Goal: Complete application form: Complete application form

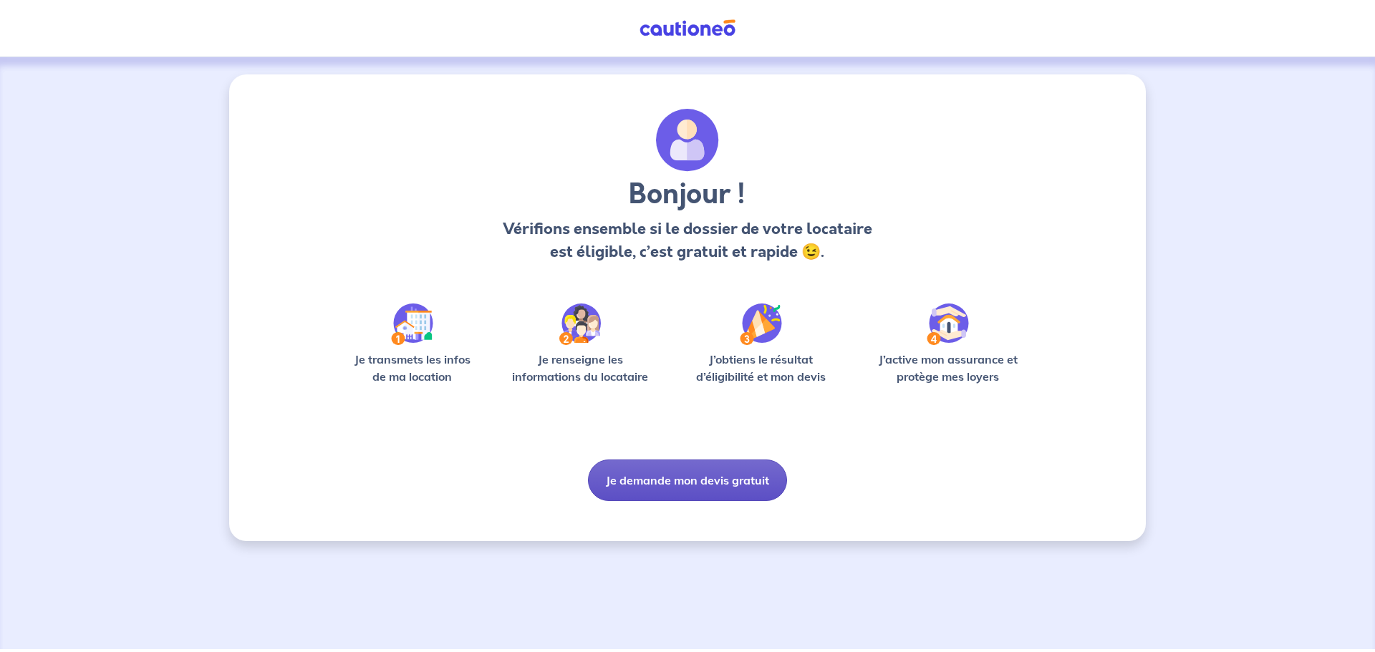
click at [717, 470] on button "Je demande mon devis gratuit" at bounding box center [687, 481] width 199 height 42
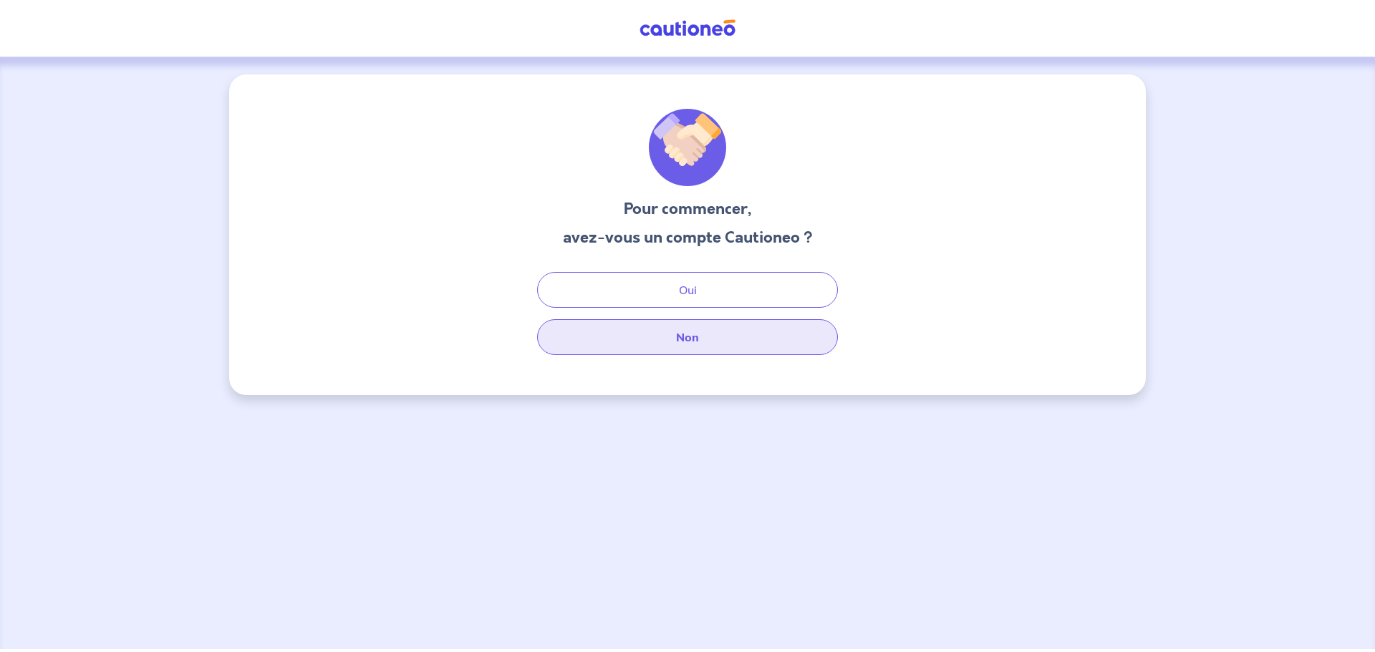
click at [708, 339] on button "Non" at bounding box center [687, 337] width 301 height 36
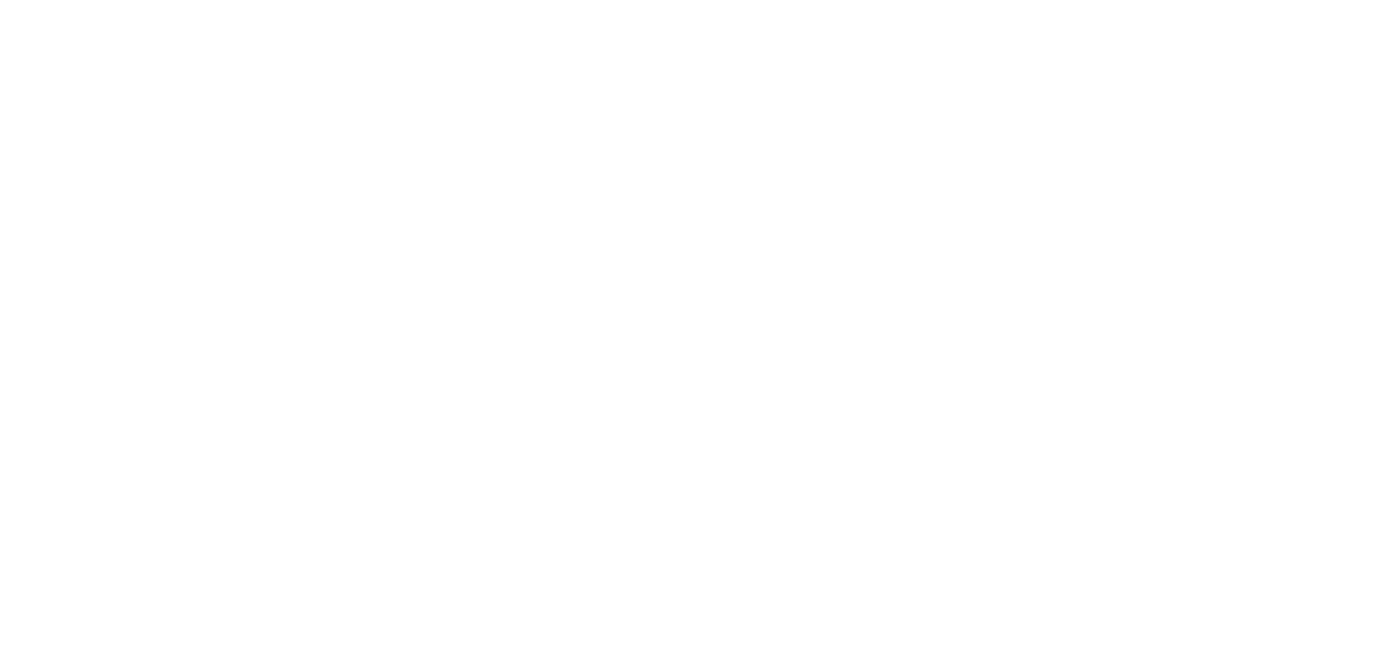
select select "FR"
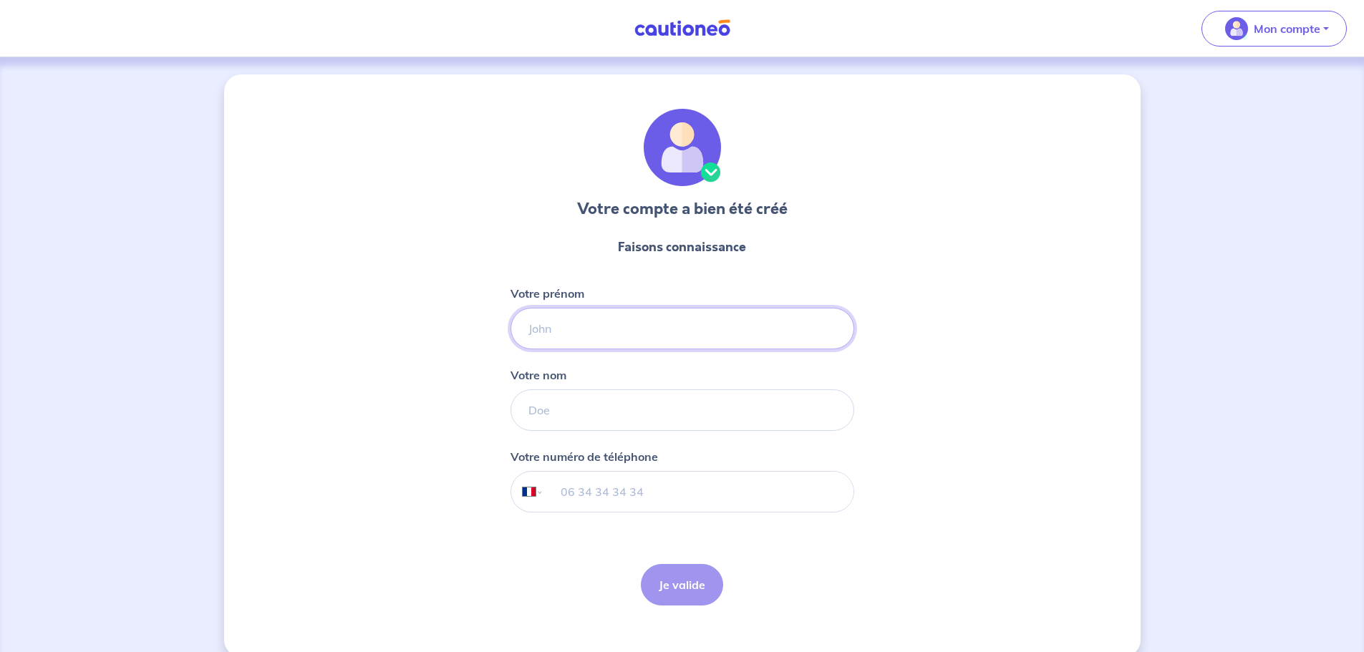
click at [570, 331] on input "Votre prénom" at bounding box center [683, 329] width 344 height 42
type input "[PERSON_NAME]"
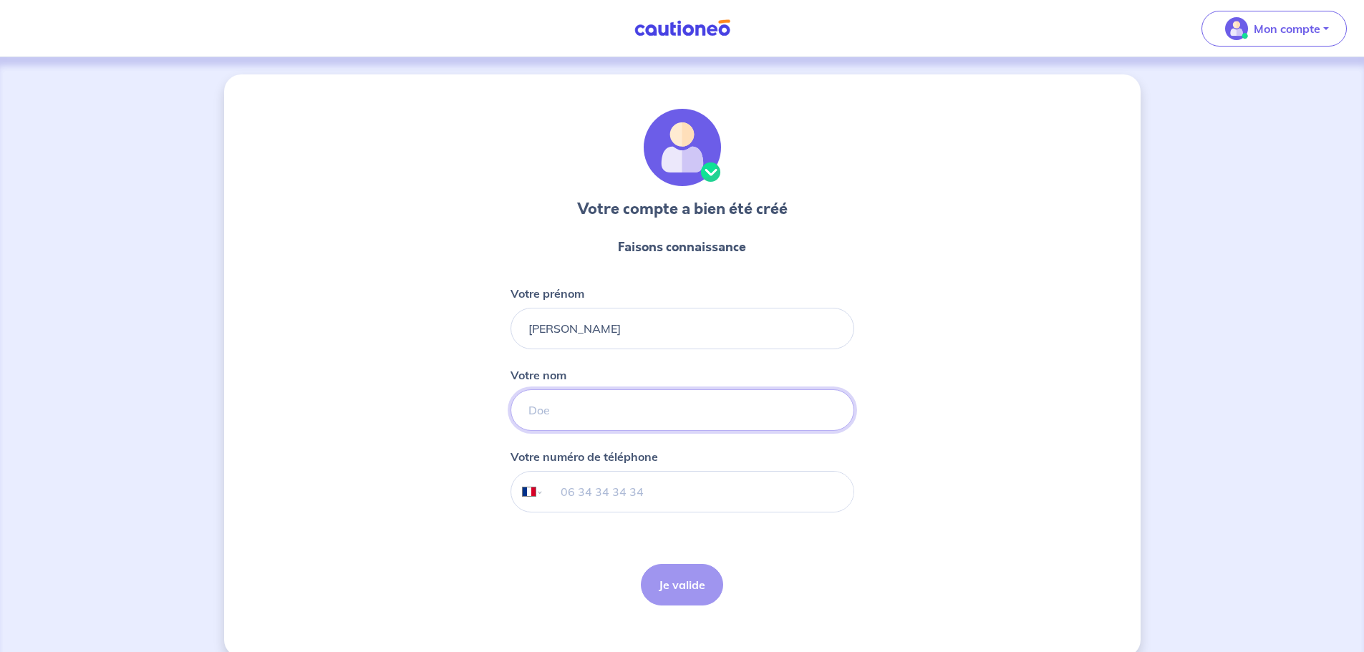
type input "[PERSON_NAME]"
click at [664, 490] on input "06 21 36 91 11" at bounding box center [697, 492] width 309 height 40
type input "06 13 18 28 66"
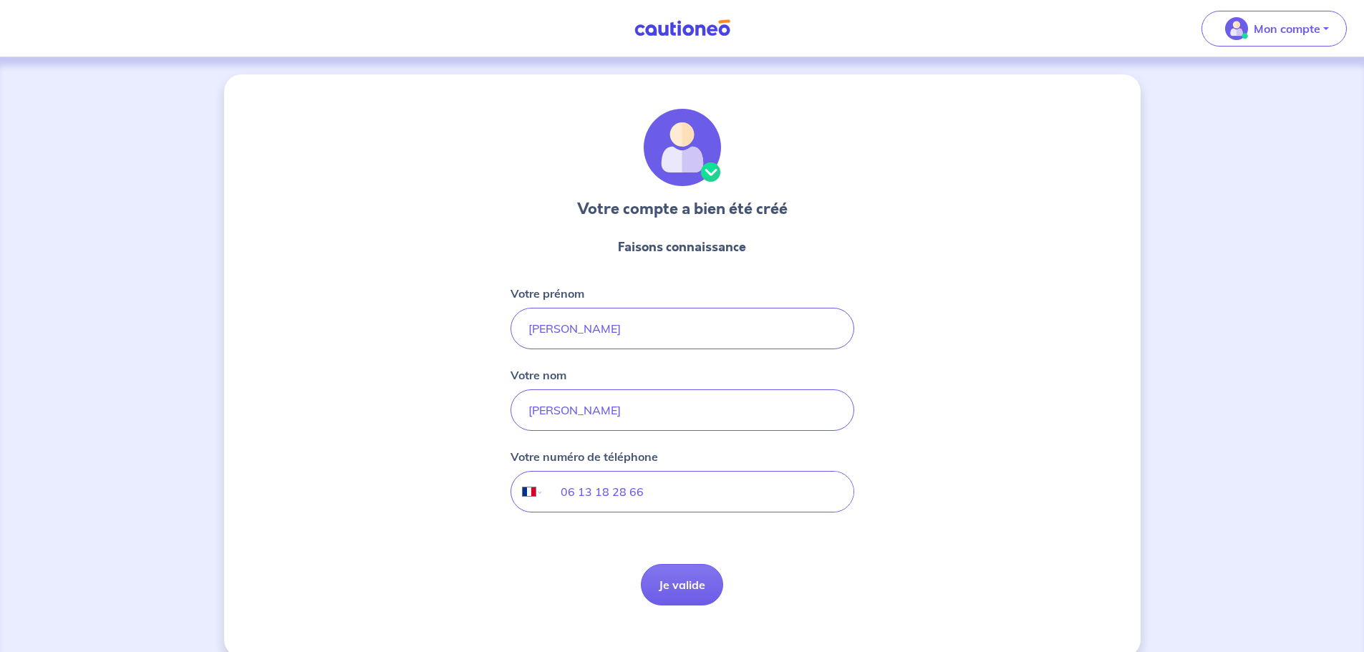
click at [969, 424] on div "Votre compte a bien été créé Faisons connaissance Votre prénom [PERSON_NAME] no…" at bounding box center [682, 365] width 917 height 583
click at [671, 584] on button "Je valide" at bounding box center [682, 585] width 82 height 42
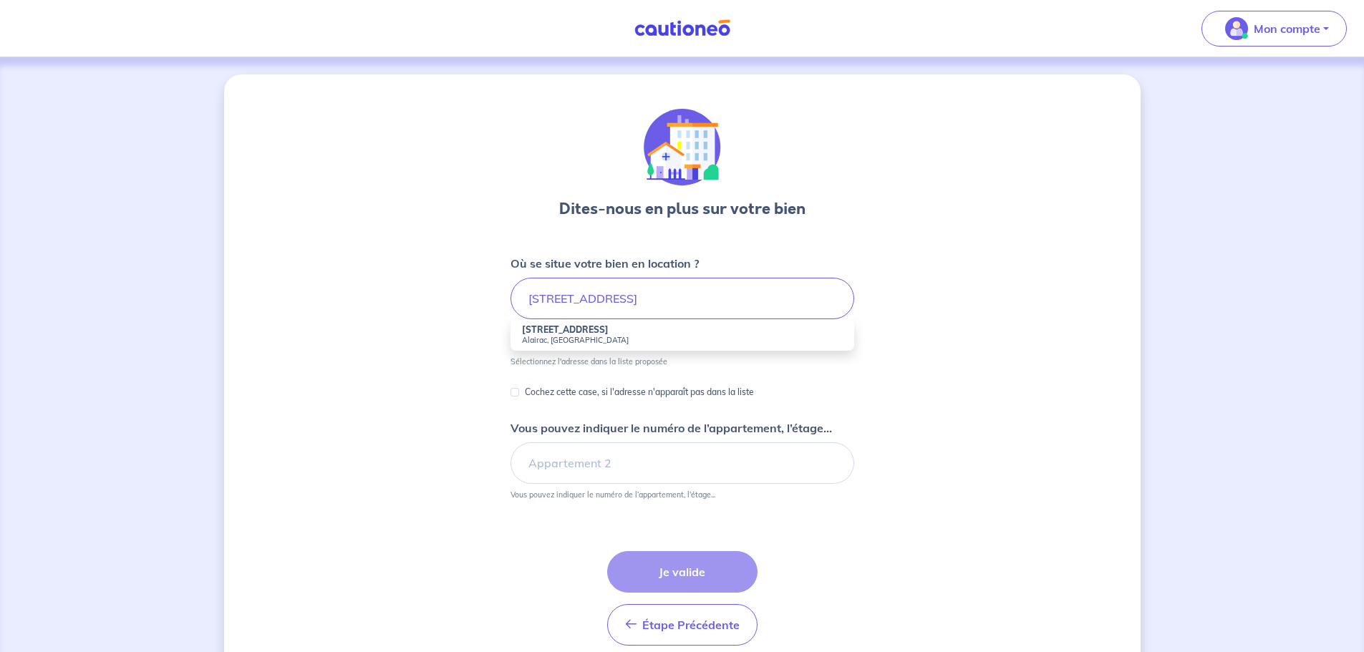
click at [541, 335] on small "Alairac, [GEOGRAPHIC_DATA]" at bounding box center [682, 340] width 321 height 10
type input "[STREET_ADDRESS]"
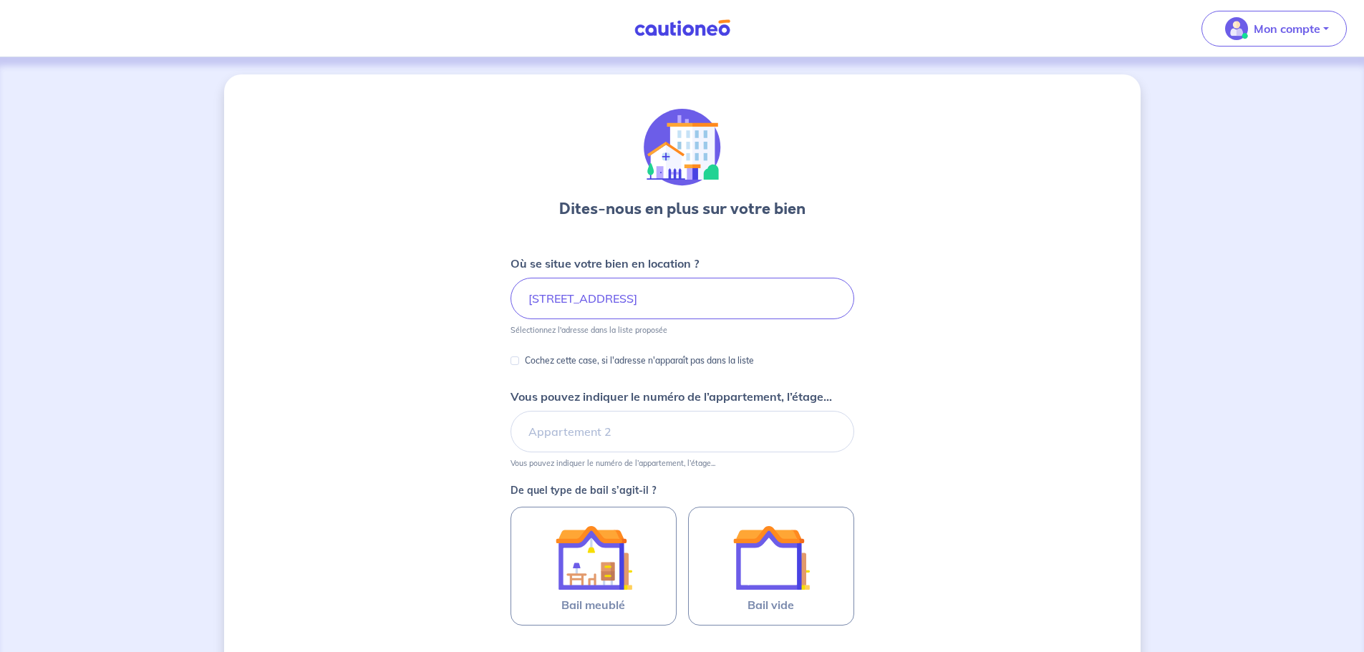
click at [441, 352] on div "Dites-nous en plus sur votre bien Où se situe votre bien en location ? [STREET_…" at bounding box center [682, 449] width 917 height 750
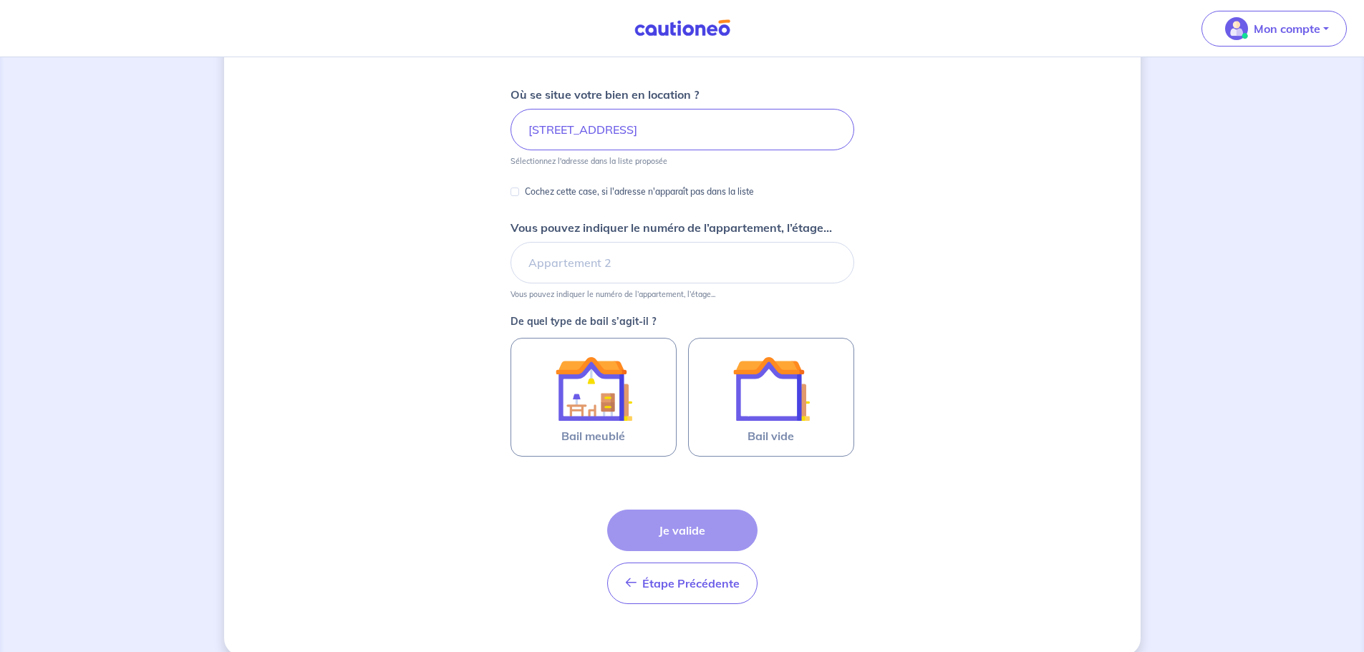
scroll to position [190, 0]
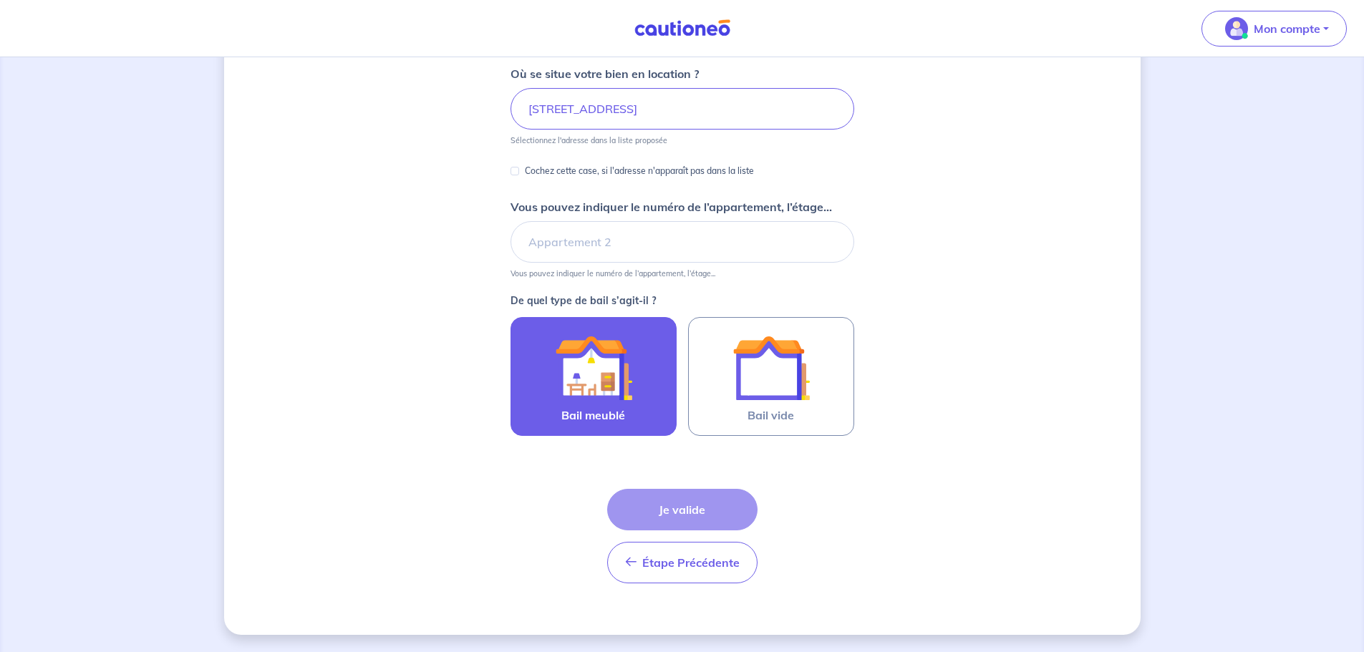
click at [560, 358] on img at bounding box center [593, 367] width 77 height 77
click at [0, 0] on input "Bail meublé" at bounding box center [0, 0] width 0 height 0
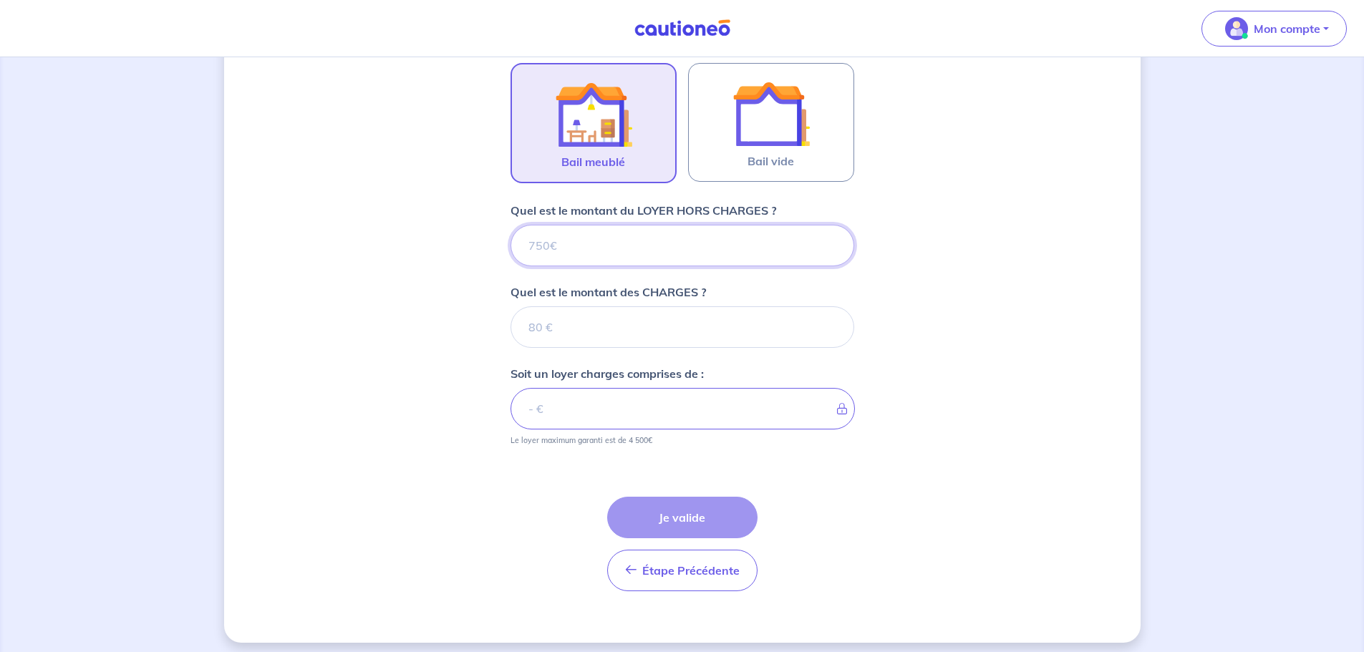
scroll to position [452, 0]
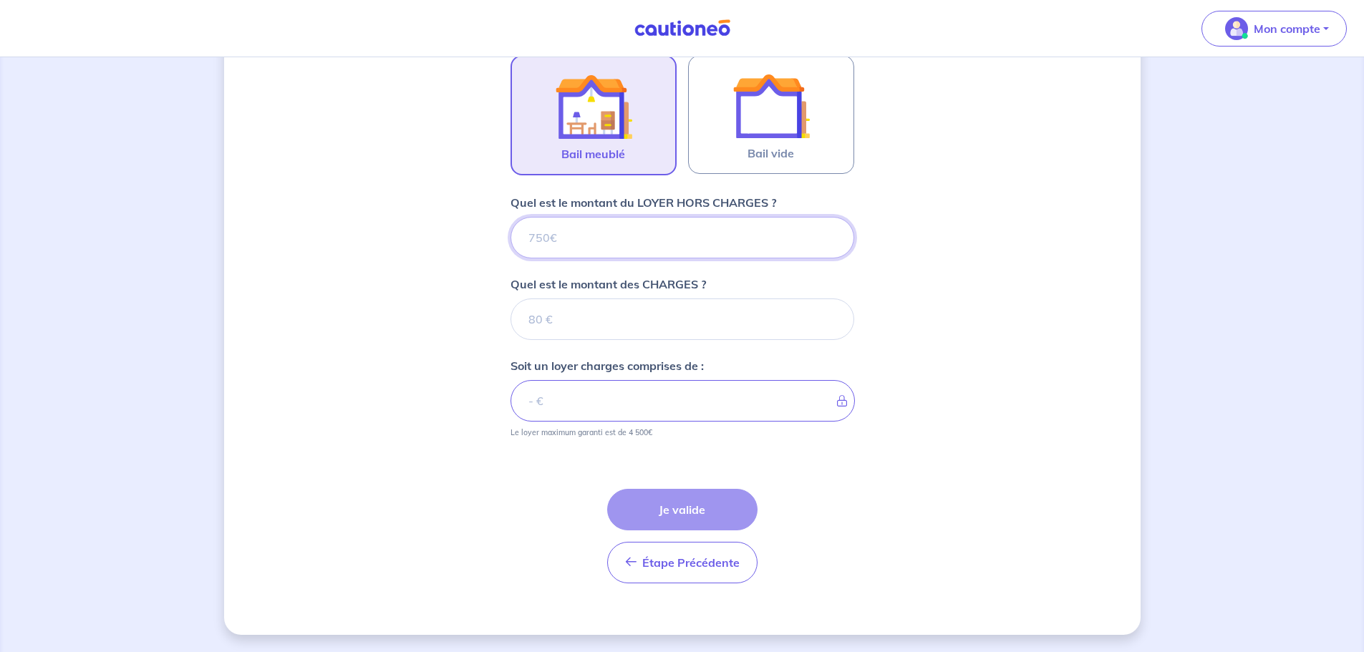
click at [610, 236] on input "Quel est le montant du LOYER HORS CHARGES ?" at bounding box center [683, 238] width 344 height 42
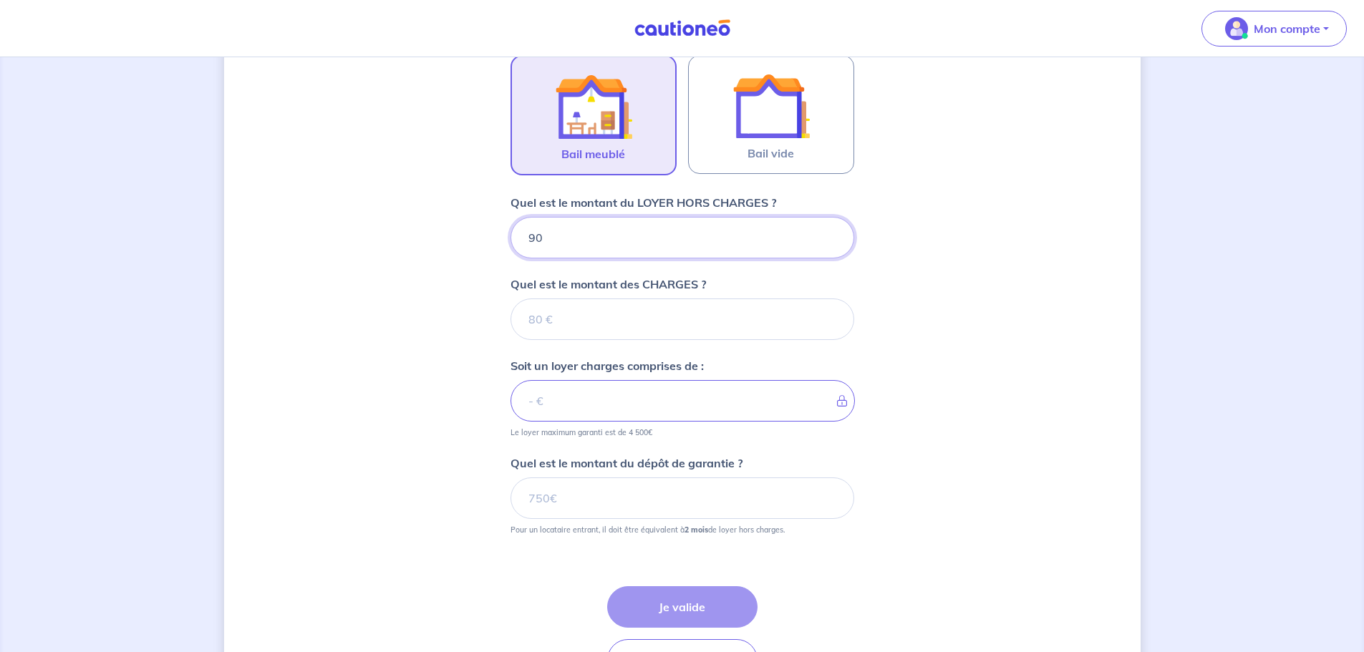
type input "900"
click at [634, 316] on input "Quel est le montant des CHARGES ?" at bounding box center [683, 320] width 344 height 42
type input "20"
type input "920"
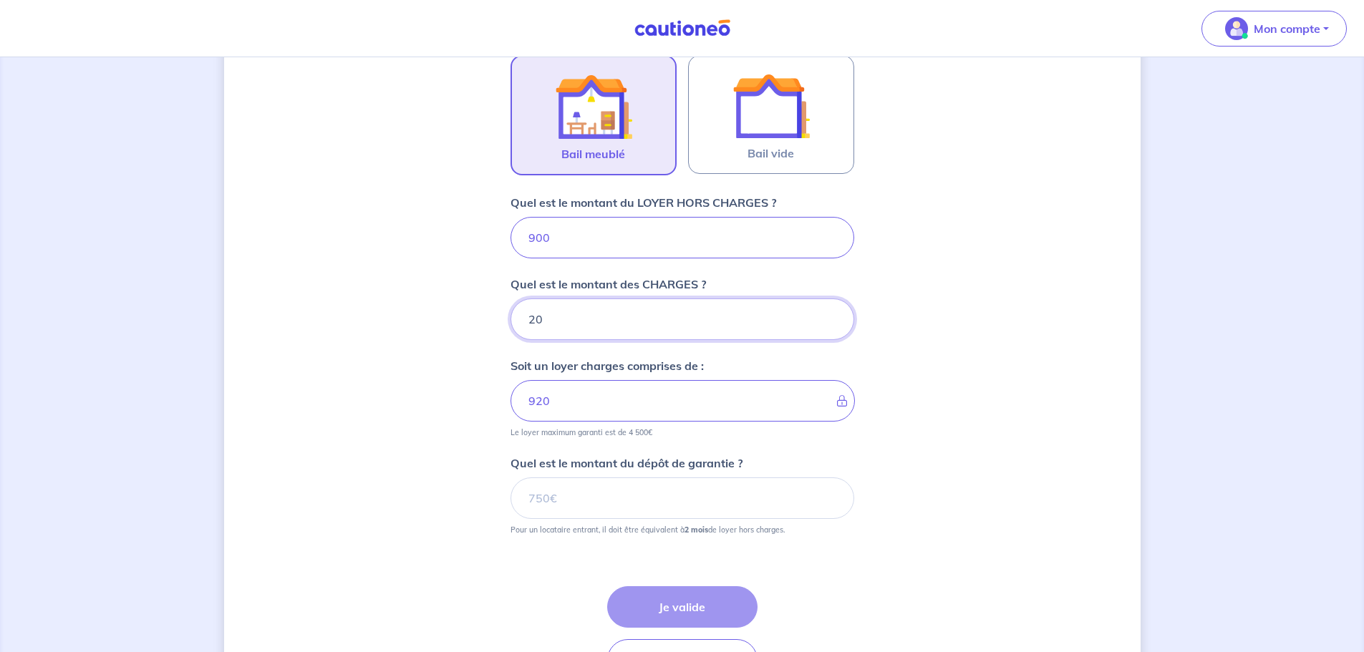
type input "20"
click at [368, 372] on div "Dites-nous en plus sur votre bien Où se situe votre bien en location ? [STREET_…" at bounding box center [682, 178] width 917 height 1110
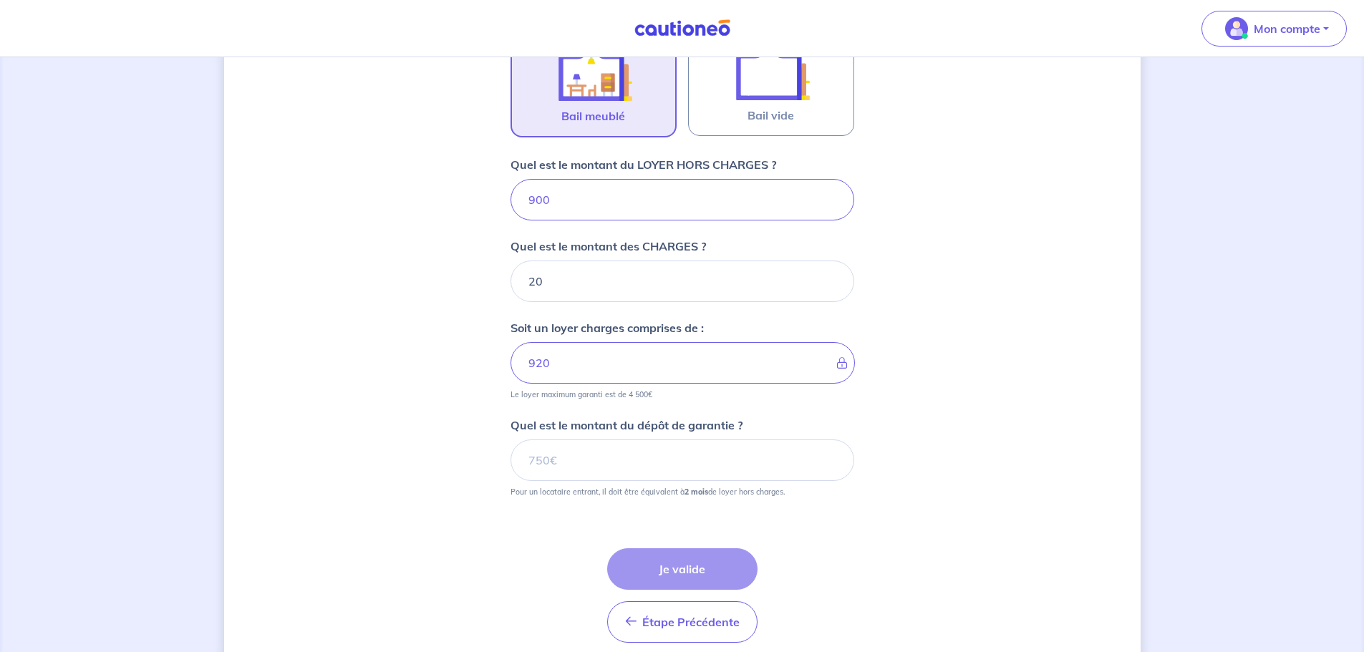
scroll to position [523, 0]
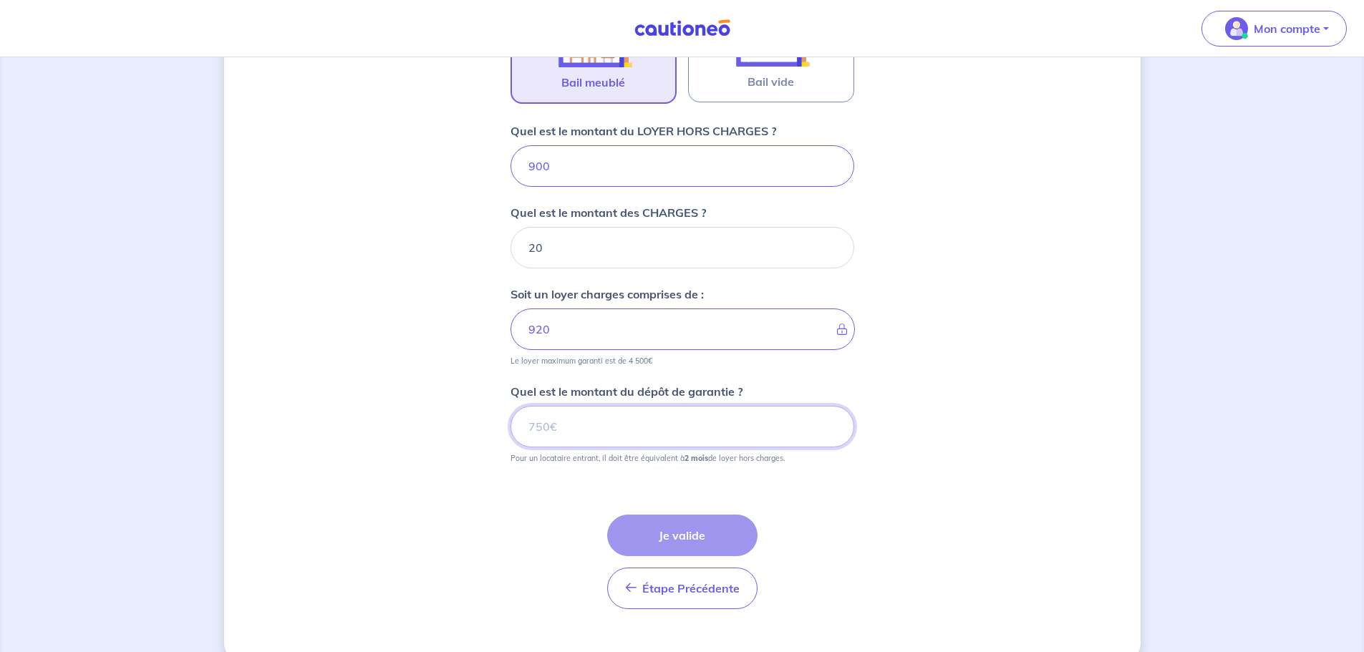
click at [597, 427] on input "Quel est le montant du dépôt de garantie ?" at bounding box center [683, 427] width 344 height 42
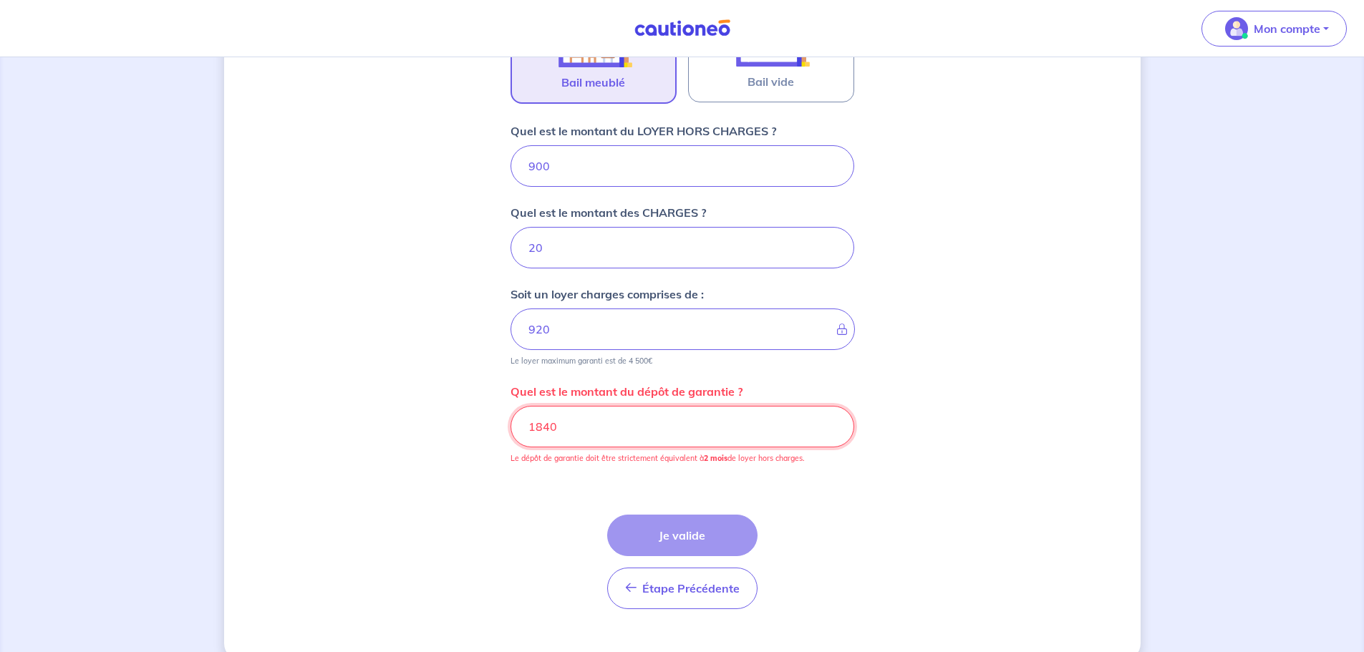
click at [597, 427] on input "1840" at bounding box center [683, 427] width 344 height 42
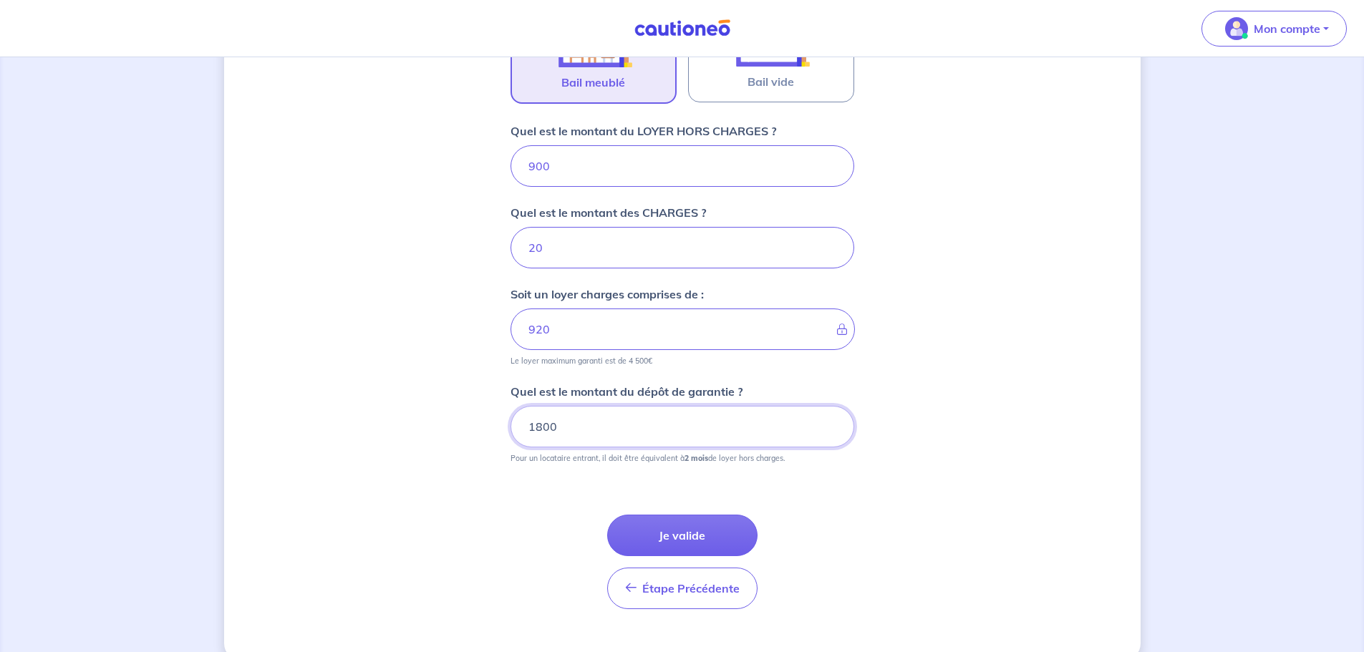
type input "1800"
click at [599, 472] on form "Où se situe votre bien en location ? [STREET_ADDRESS] Sélectionnez l'adresse da…" at bounding box center [683, 175] width 344 height 889
click at [699, 533] on button "Je valide" at bounding box center [682, 536] width 150 height 42
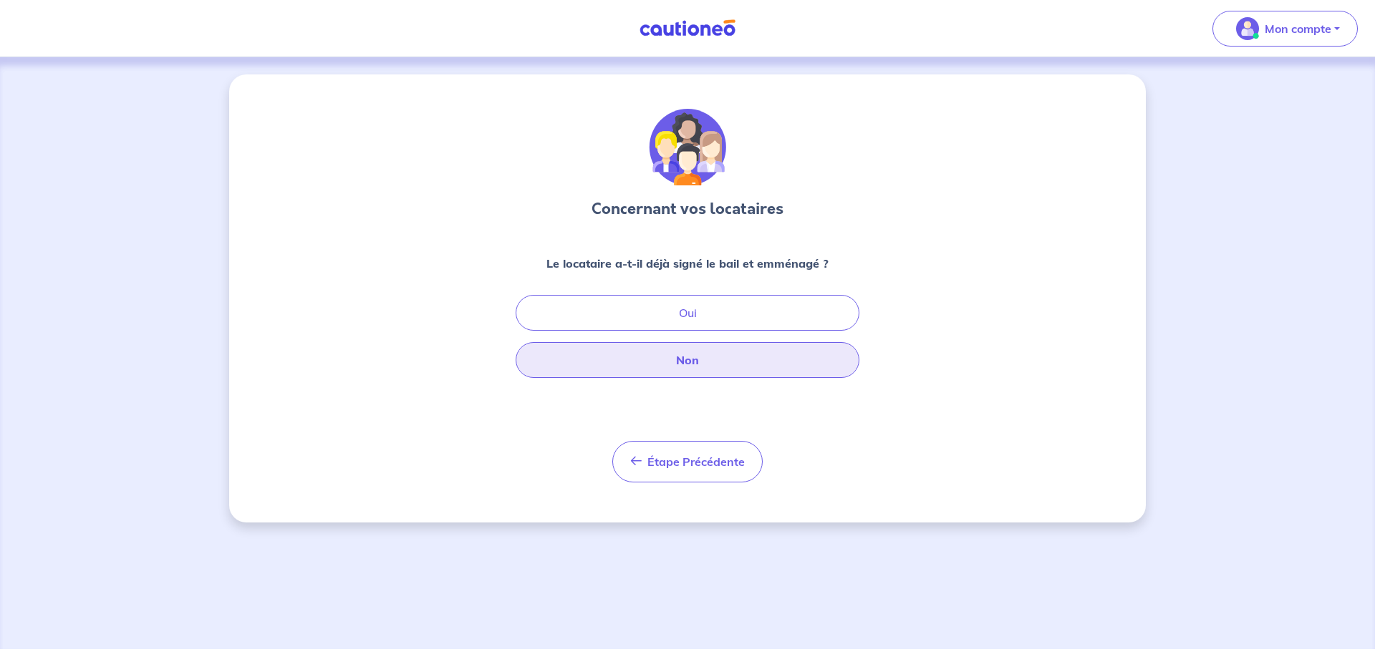
click at [700, 360] on button "Non" at bounding box center [688, 360] width 344 height 36
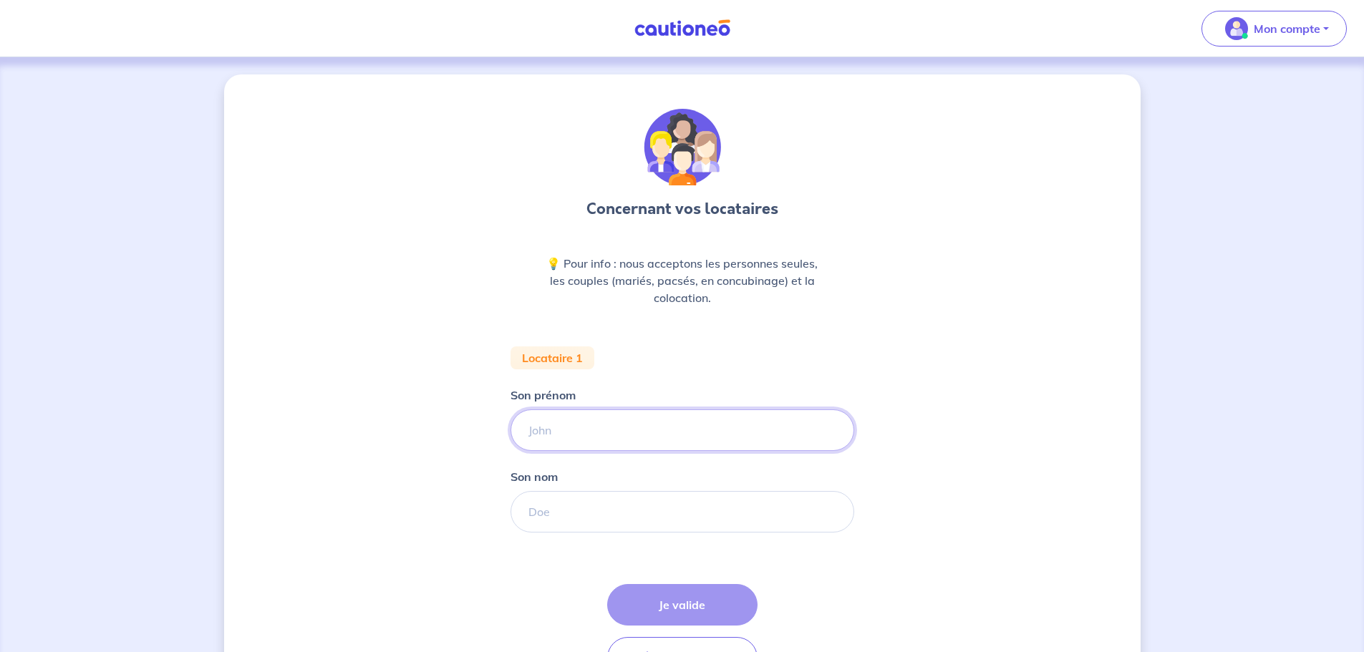
click at [675, 445] on input "Son prénom" at bounding box center [683, 431] width 344 height 42
click at [783, 272] on p "💡 Pour info : nous acceptons les personnes seules, les couples (mariés, pacsés,…" at bounding box center [682, 281] width 275 height 52
click at [1273, 17] on span "Mon compte" at bounding box center [1269, 28] width 101 height 23
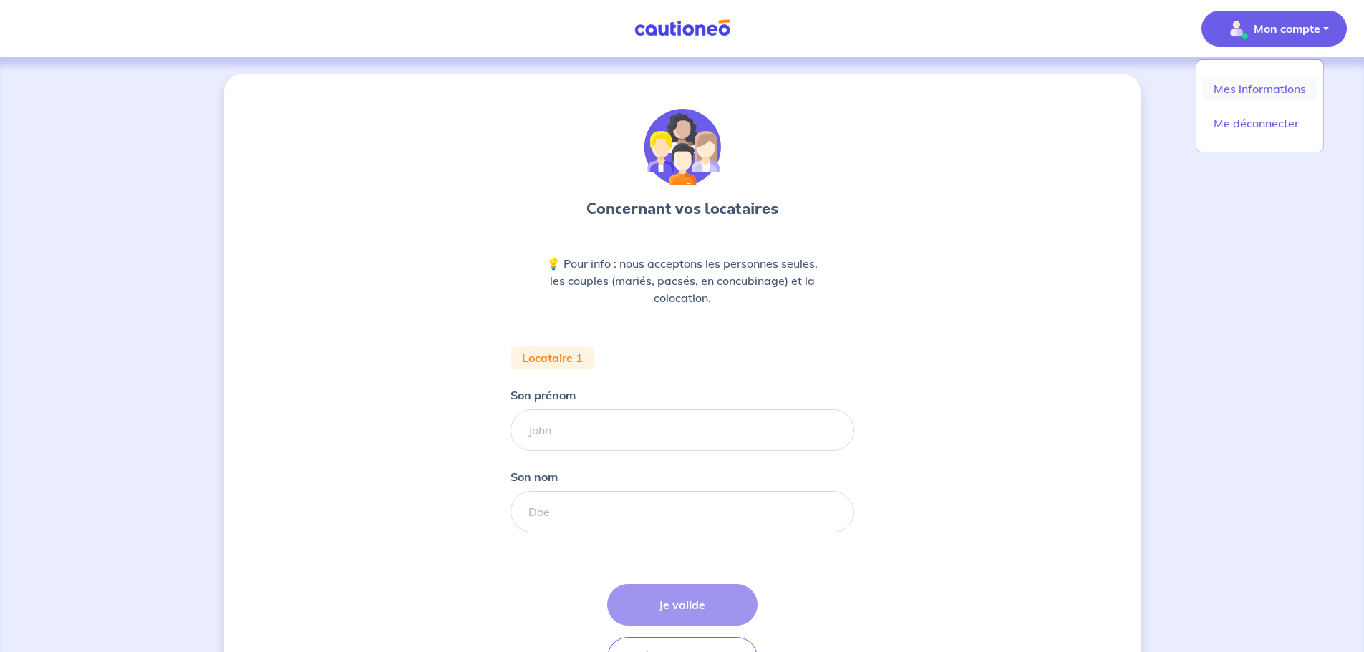
click at [1260, 86] on link "Mes informations" at bounding box center [1259, 88] width 115 height 23
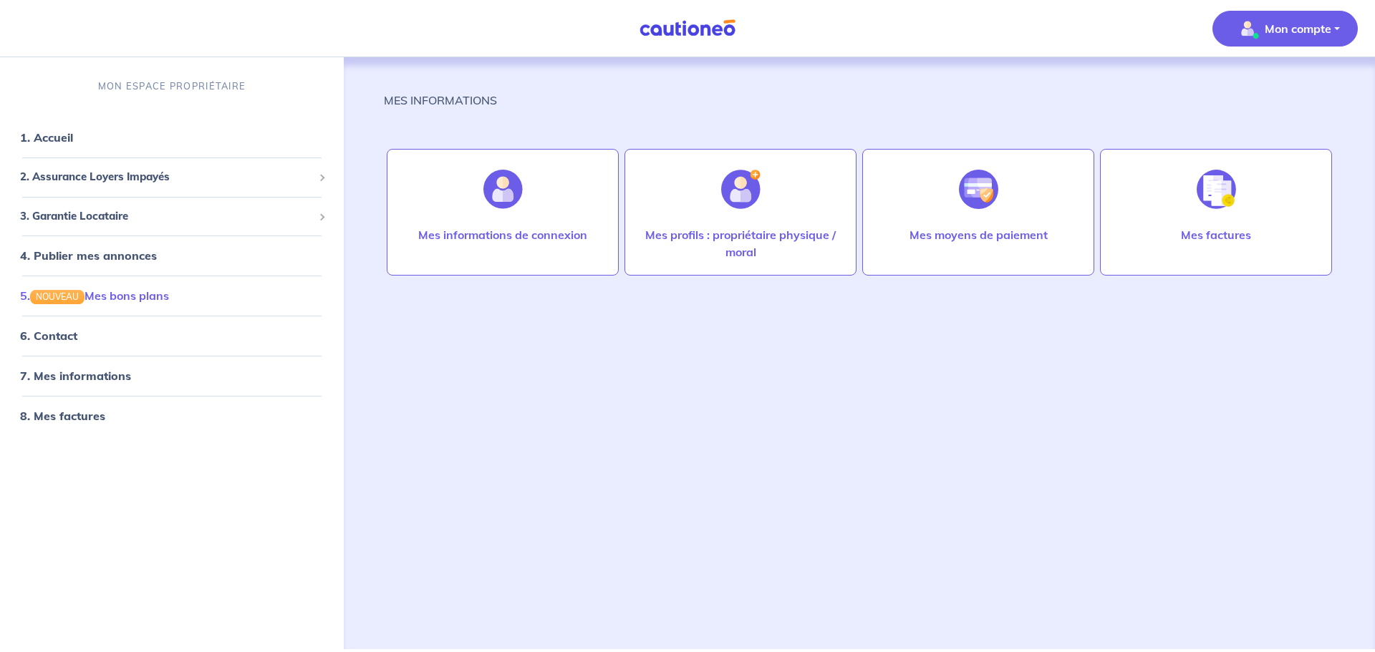
click at [169, 296] on link "5. NOUVEAU Mes bons plans" at bounding box center [94, 296] width 149 height 14
click at [180, 180] on span "2. Assurance Loyers Impayés" at bounding box center [166, 177] width 293 height 16
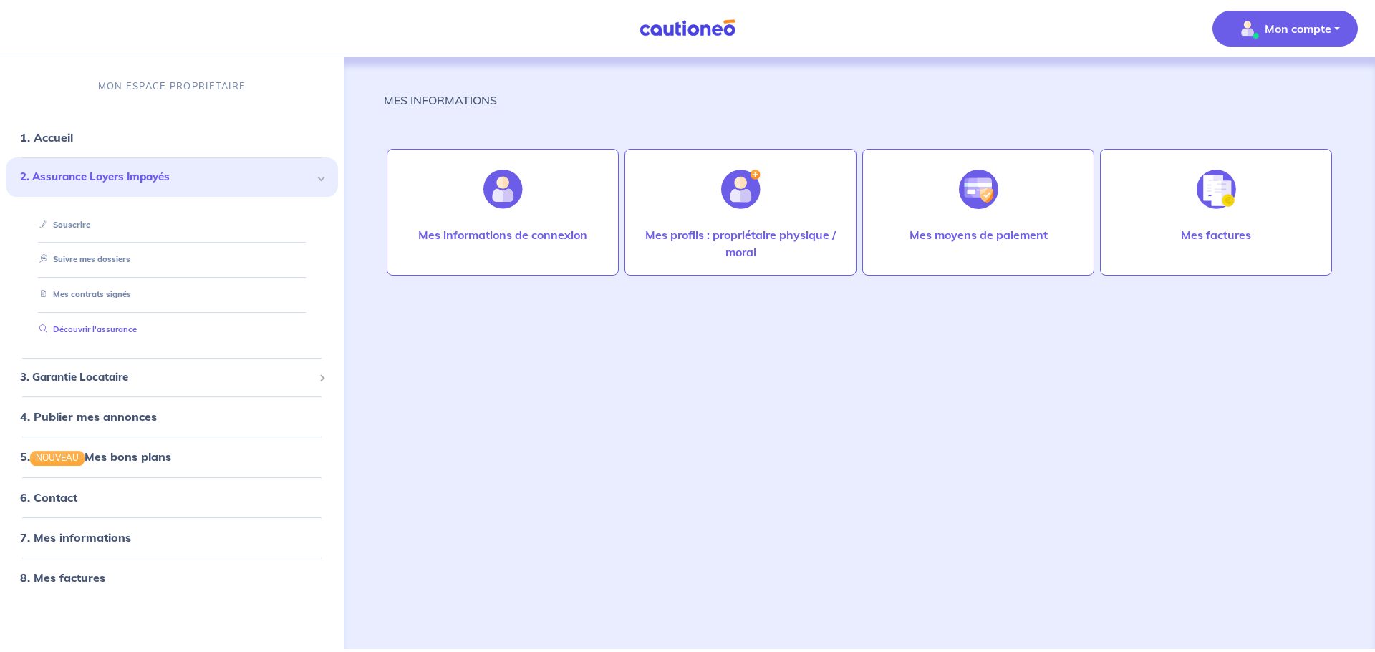
click at [117, 327] on link "Découvrir l'assurance" at bounding box center [85, 329] width 103 height 10
